Goal: Ask a question

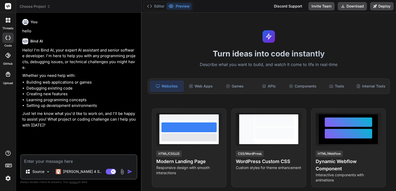
click at [6, 178] on img at bounding box center [8, 178] width 9 height 9
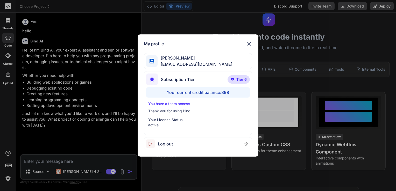
scroll to position [26, 0]
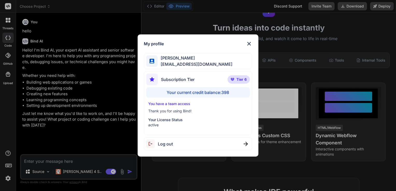
click at [249, 45] on img at bounding box center [249, 44] width 6 height 6
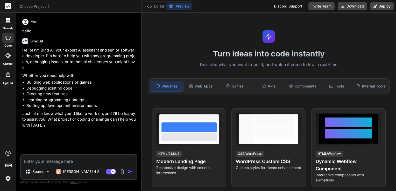
type textarea "x"
click at [7, 177] on img at bounding box center [8, 178] width 9 height 9
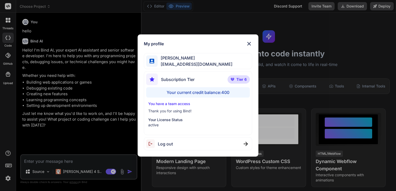
click at [74, 118] on div "My profile [PERSON_NAME] [EMAIL_ADDRESS][DOMAIN_NAME] Subscription Tier Tier 6 …" at bounding box center [198, 95] width 396 height 191
